Goal: Find specific page/section: Find specific page/section

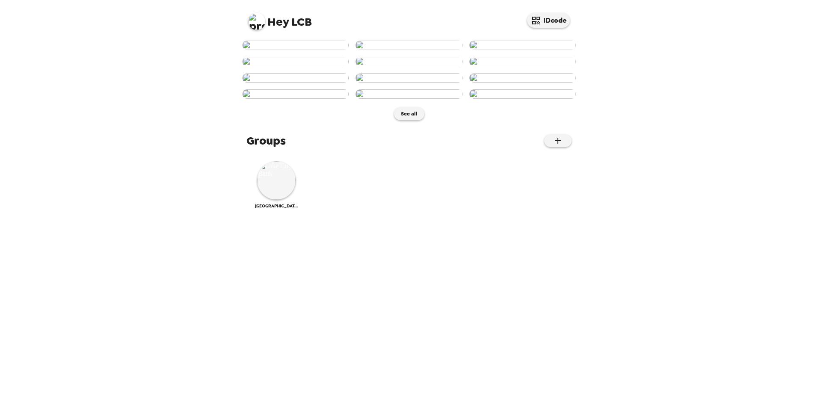
scroll to position [303, 0]
click at [410, 120] on button "See all" at bounding box center [409, 113] width 30 height 13
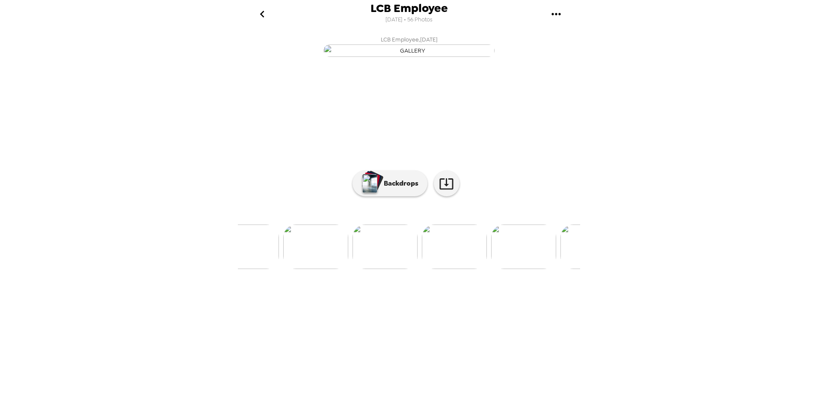
scroll to position [0, 1433]
click at [363, 269] on img at bounding box center [362, 247] width 65 height 45
drag, startPoint x: 411, startPoint y: 166, endPoint x: 400, endPoint y: 149, distance: 20.6
click at [396, 57] on img "button" at bounding box center [409, 51] width 171 height 12
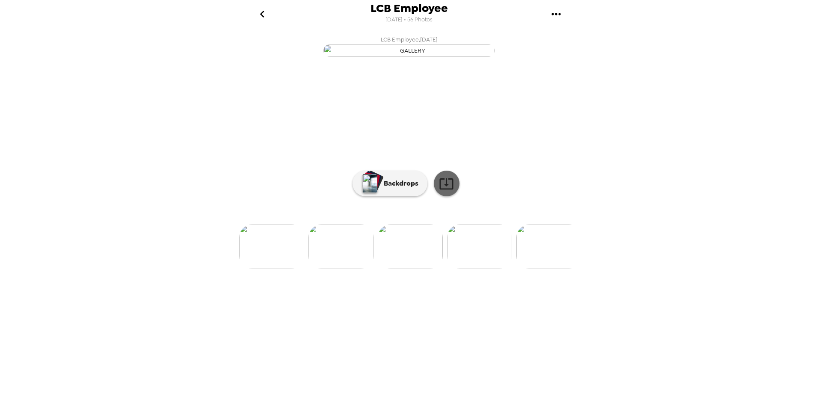
click at [446, 191] on icon at bounding box center [446, 183] width 15 height 15
click at [399, 189] on p "Backdrops" at bounding box center [399, 184] width 39 height 10
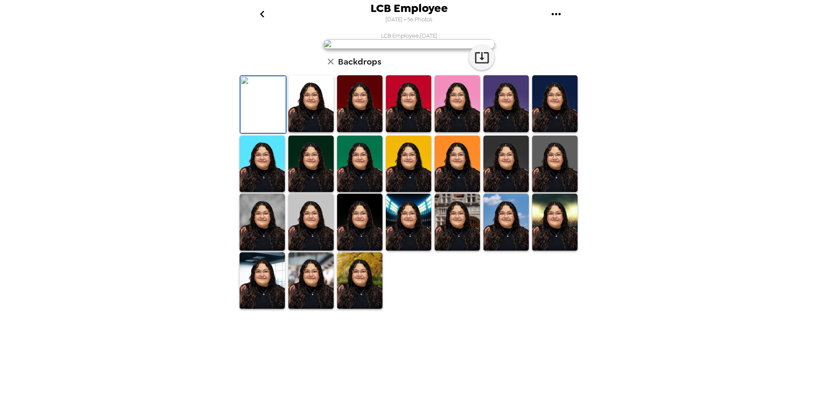
drag, startPoint x: 310, startPoint y: 308, endPoint x: 431, endPoint y: 150, distance: 199.1
click at [311, 132] on img at bounding box center [311, 103] width 45 height 57
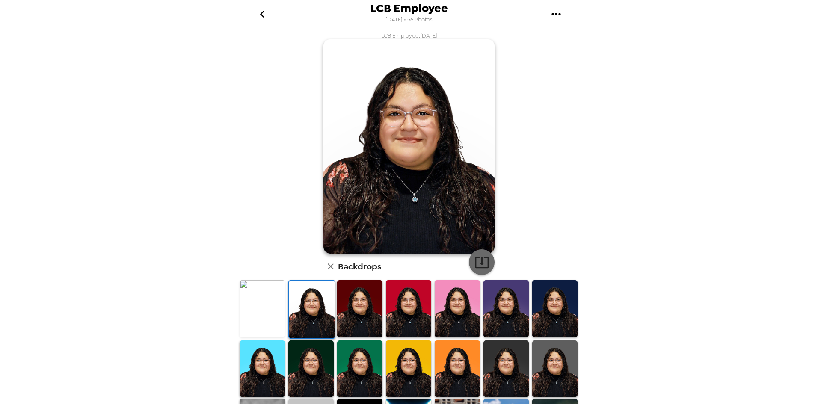
click at [481, 259] on icon "button" at bounding box center [482, 262] width 15 height 15
click at [330, 269] on icon "button" at bounding box center [331, 267] width 6 height 6
click at [258, 12] on icon "go back" at bounding box center [263, 14] width 14 height 14
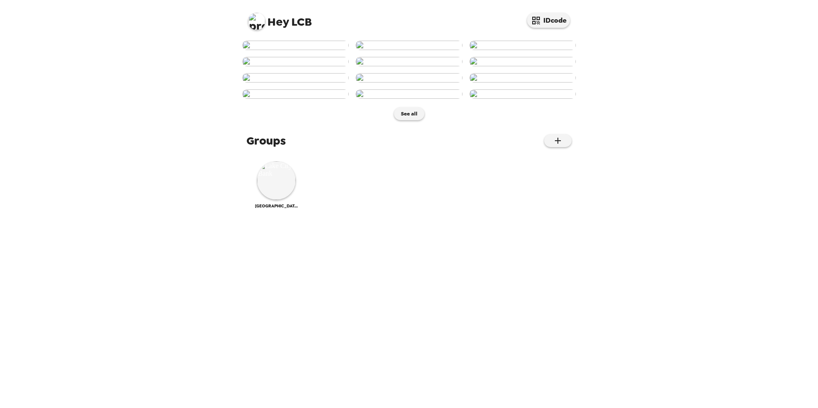
scroll to position [303, 0]
click at [283, 200] on img at bounding box center [276, 180] width 39 height 39
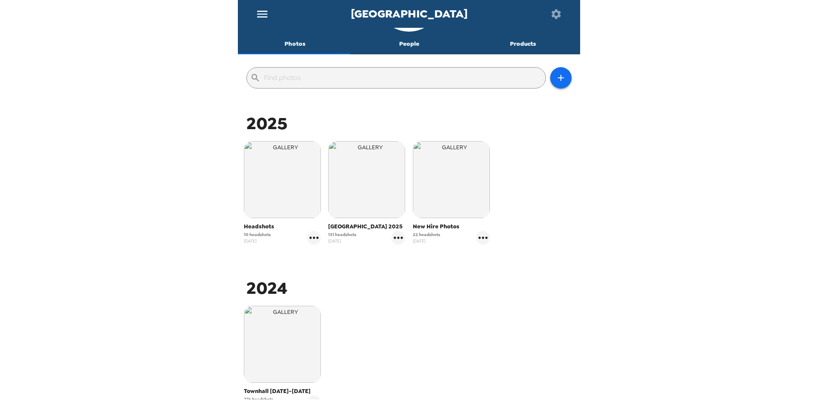
scroll to position [86, 0]
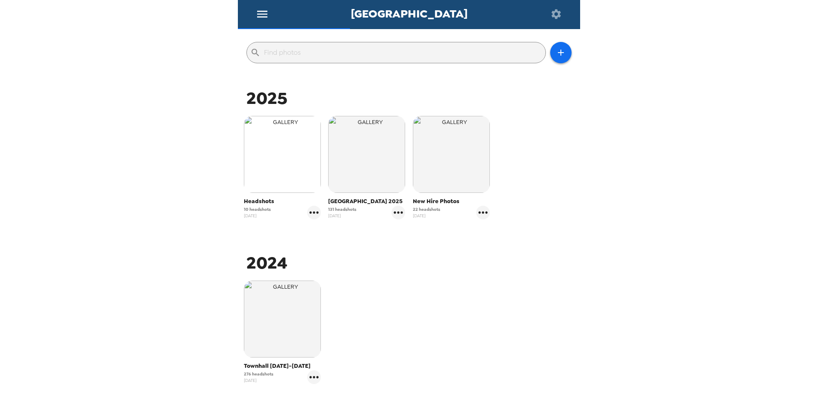
click at [294, 159] on img "button" at bounding box center [282, 154] width 77 height 77
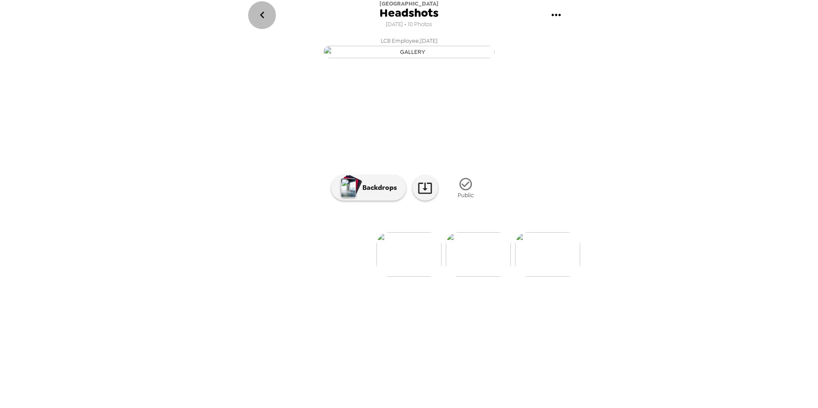
click at [257, 15] on icon "go back" at bounding box center [263, 15] width 14 height 14
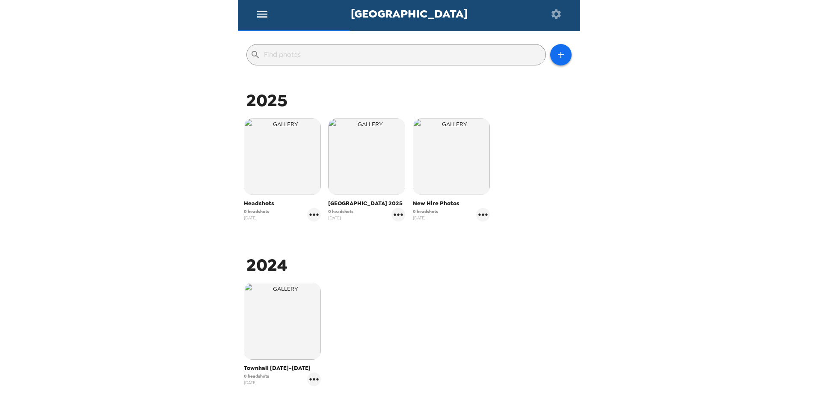
scroll to position [86, 0]
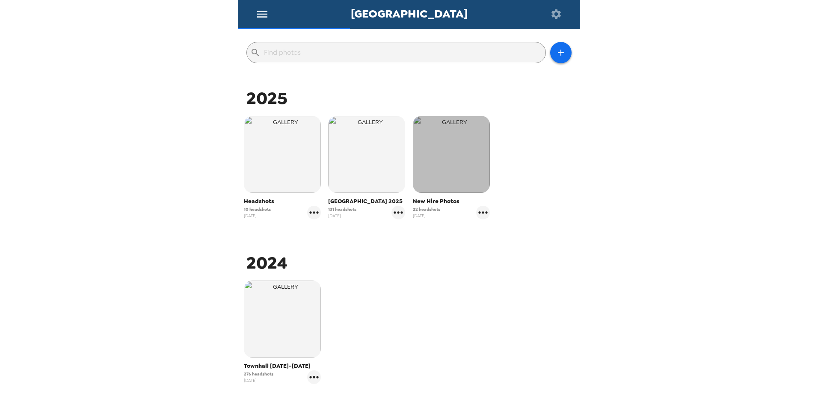
click at [444, 171] on img "button" at bounding box center [451, 154] width 77 height 77
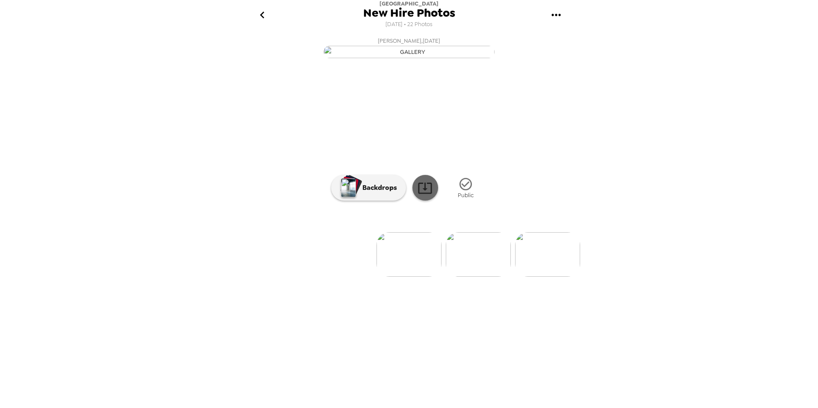
click at [423, 196] on icon at bounding box center [425, 188] width 15 height 15
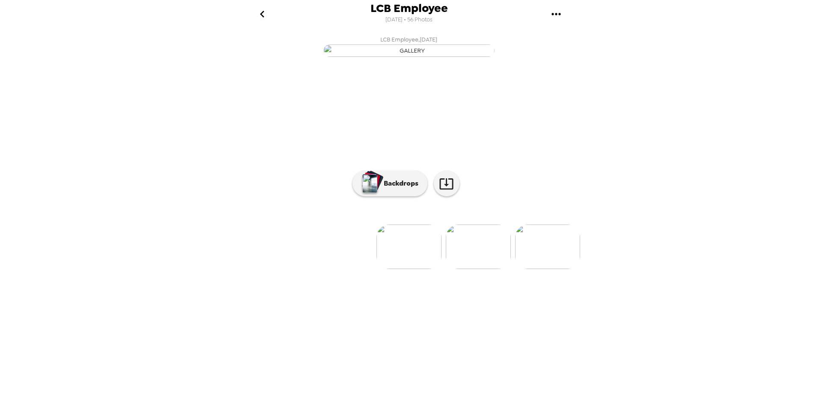
click at [262, 17] on icon "go back" at bounding box center [263, 14] width 14 height 14
